Goal: Find specific page/section: Find specific page/section

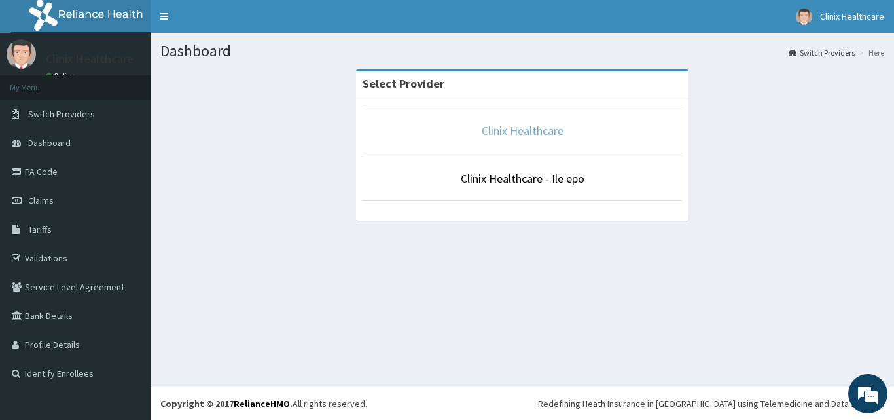
click at [533, 131] on link "Clinix Healthcare" at bounding box center [523, 130] width 82 height 15
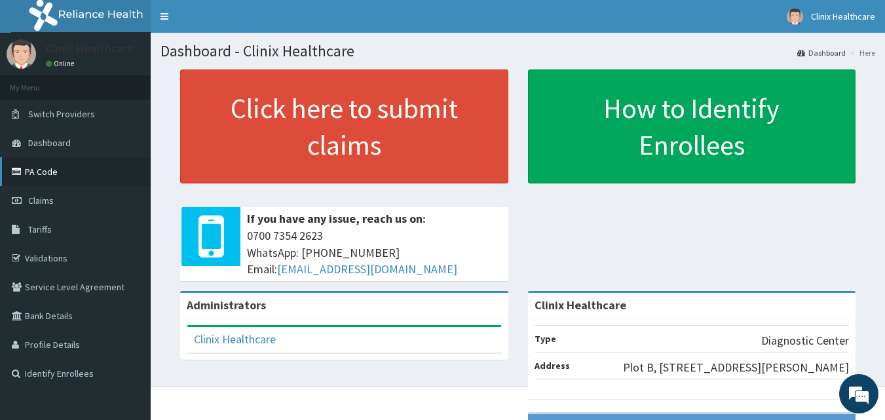
click at [41, 175] on link "PA Code" at bounding box center [75, 171] width 151 height 29
